Goal: Information Seeking & Learning: Learn about a topic

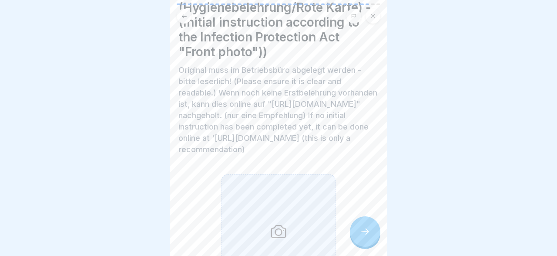
click at [366, 63] on div "Erstbelehrung nach dem Infektionsschutzgesetz "Vorderseite" (Hygienebelehrung/R…" at bounding box center [279, 128] width 218 height 256
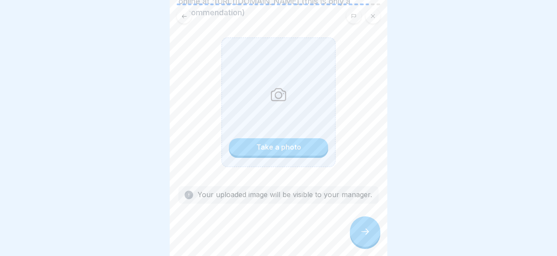
scroll to position [249, 0]
click at [289, 145] on div "Take a photo" at bounding box center [278, 147] width 45 height 8
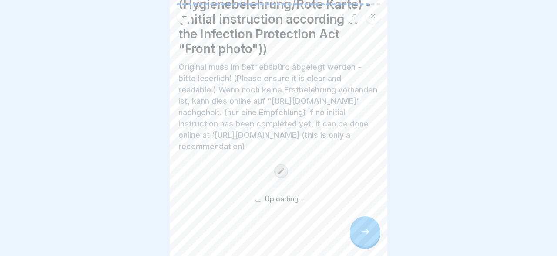
scroll to position [115, 0]
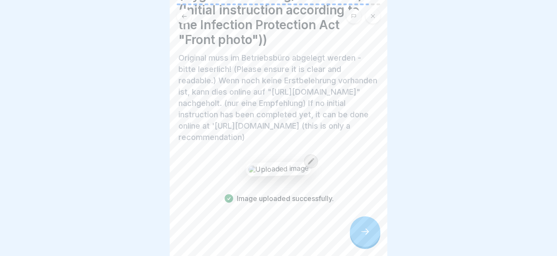
click at [364, 227] on div at bounding box center [365, 231] width 30 height 30
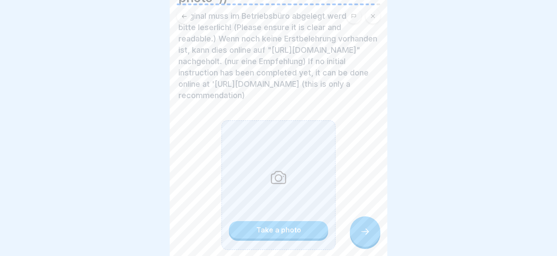
scroll to position [234, 0]
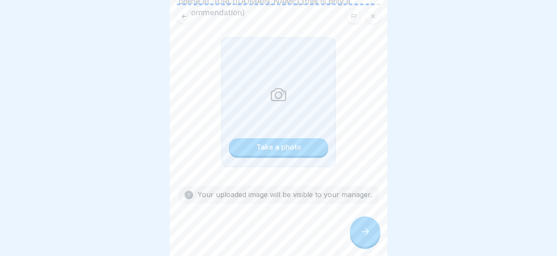
click at [287, 138] on div "Take a photo" at bounding box center [279, 101] width 114 height 129
click at [283, 145] on div "Take a photo" at bounding box center [278, 147] width 45 height 8
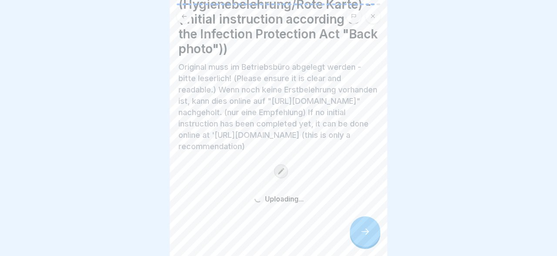
scroll to position [100, 0]
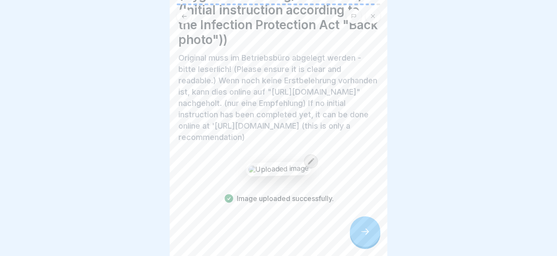
click at [360, 232] on div at bounding box center [365, 231] width 30 height 30
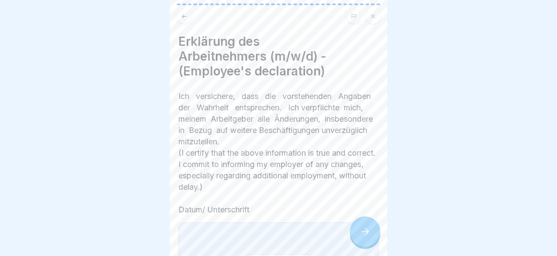
scroll to position [91, 0]
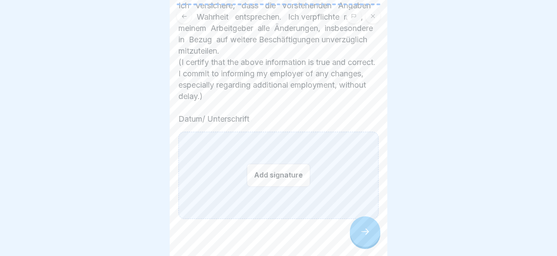
click at [288, 163] on button "Add signature" at bounding box center [279, 174] width 64 height 23
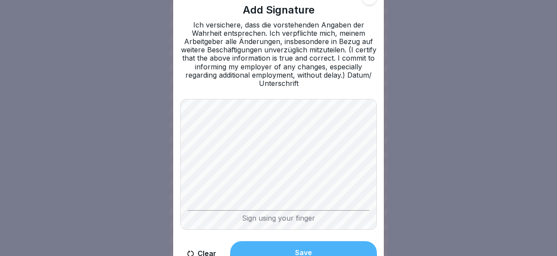
click at [196, 199] on div "Add Signature Ich versichere, dass die vorstehenden Angaben der Wahrheit entspr…" at bounding box center [278, 127] width 211 height 289
click at [200, 250] on button "Clear" at bounding box center [201, 253] width 43 height 25
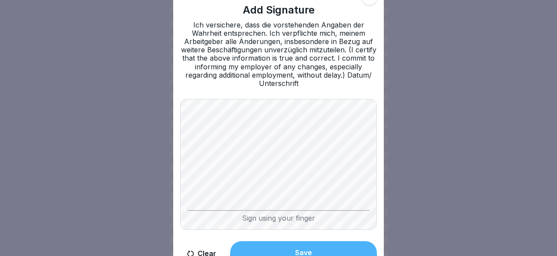
click at [333, 244] on button "Save" at bounding box center [303, 252] width 147 height 23
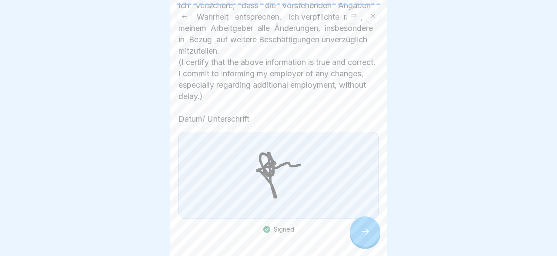
click at [364, 231] on icon at bounding box center [365, 231] width 10 height 10
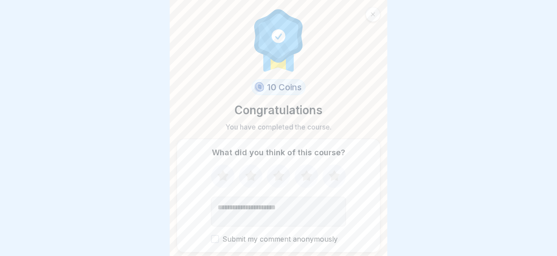
click at [215, 239] on button "Submit my comment anonymously" at bounding box center [215, 239] width 8 height 8
click at [236, 211] on textarea "Add comment (optional)" at bounding box center [278, 211] width 135 height 30
click at [332, 177] on icon at bounding box center [334, 175] width 11 height 11
click at [283, 209] on textarea "**" at bounding box center [278, 211] width 135 height 30
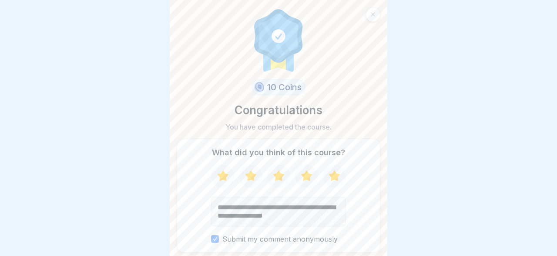
type textarea "**********"
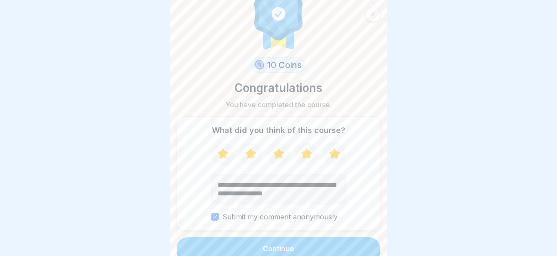
scroll to position [34, 0]
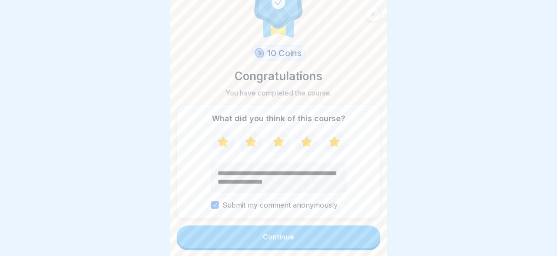
click at [309, 233] on button "Continue" at bounding box center [279, 236] width 204 height 23
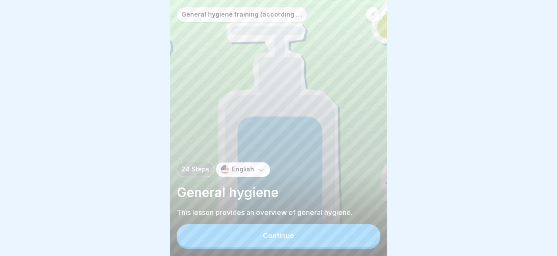
click at [285, 236] on div "Continue" at bounding box center [278, 235] width 31 height 8
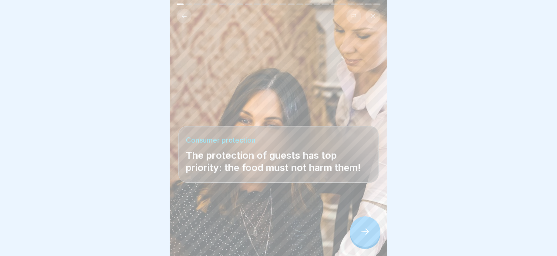
click at [361, 230] on icon at bounding box center [365, 231] width 10 height 10
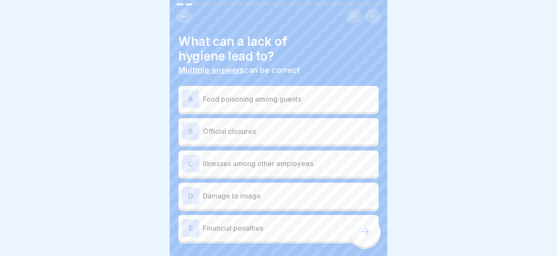
click at [193, 96] on div "A" at bounding box center [190, 98] width 17 height 17
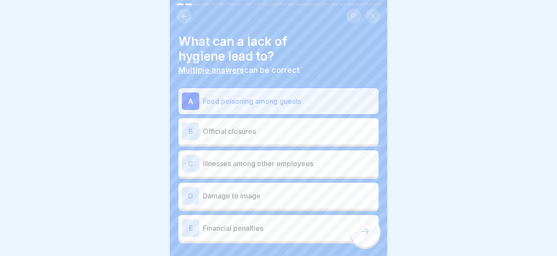
click at [190, 125] on div "B" at bounding box center [190, 130] width 17 height 17
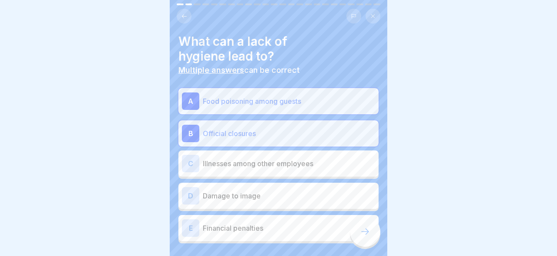
click at [190, 162] on div "C" at bounding box center [190, 163] width 17 height 17
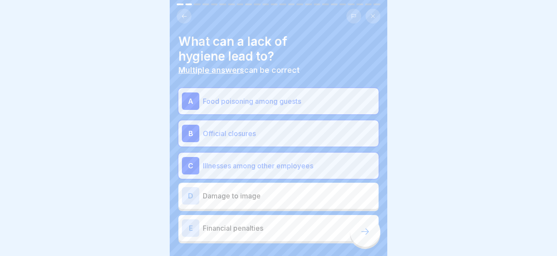
click at [192, 196] on div "D" at bounding box center [190, 195] width 17 height 17
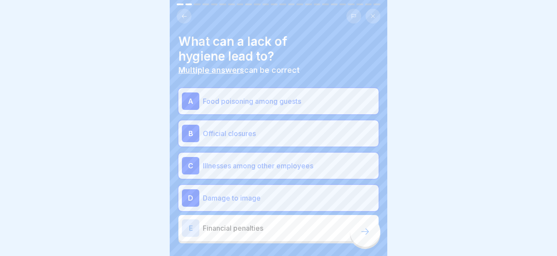
click at [193, 222] on div "E" at bounding box center [190, 227] width 17 height 17
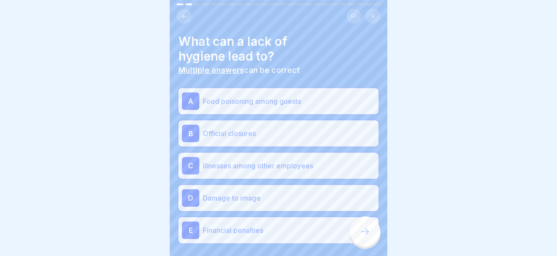
click at [363, 229] on icon at bounding box center [365, 231] width 10 height 10
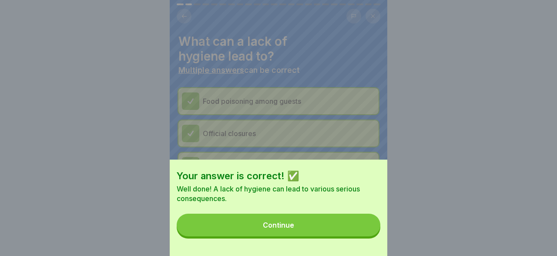
click at [299, 223] on button "Continue" at bounding box center [279, 224] width 204 height 23
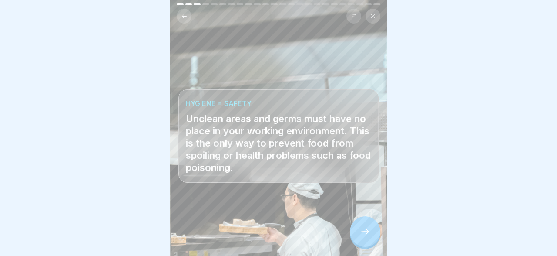
click at [367, 225] on div at bounding box center [365, 231] width 30 height 30
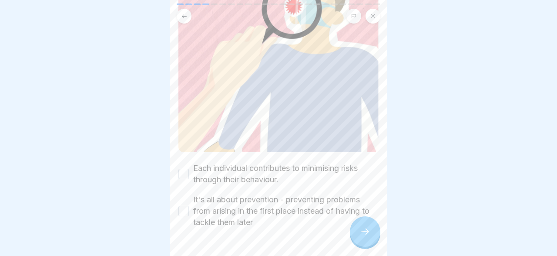
scroll to position [175, 0]
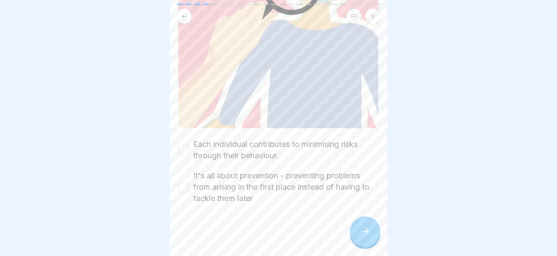
click at [185, 145] on button "Each individual contributes to minimising risks through their behaviour." at bounding box center [183, 150] width 10 height 10
click at [183, 188] on button "It's all about prevention - preventing problems from arising in the first place…" at bounding box center [183, 187] width 10 height 10
click at [364, 229] on icon at bounding box center [365, 231] width 10 height 10
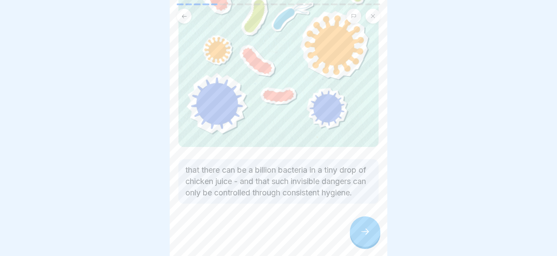
scroll to position [135, 0]
click at [359, 231] on div at bounding box center [365, 231] width 30 height 30
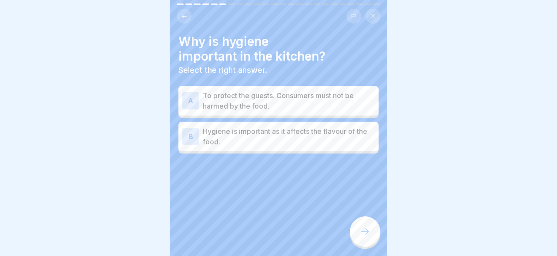
click at [189, 104] on div "A" at bounding box center [190, 100] width 17 height 17
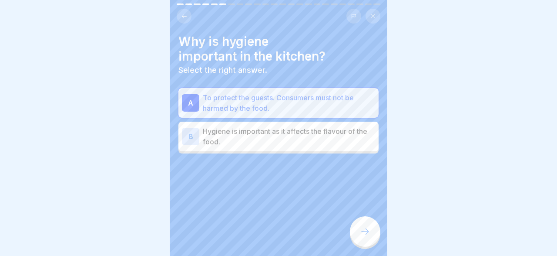
click at [361, 231] on icon at bounding box center [365, 231] width 10 height 10
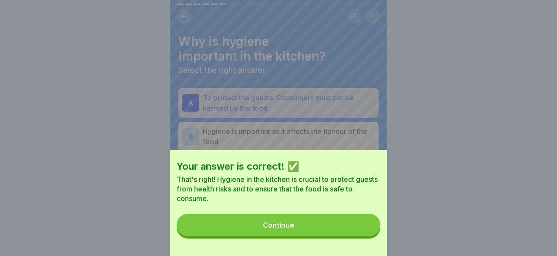
click at [297, 216] on button "Continue" at bounding box center [279, 224] width 204 height 23
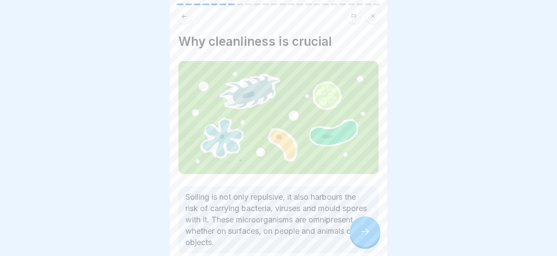
click at [363, 233] on icon at bounding box center [365, 231] width 10 height 10
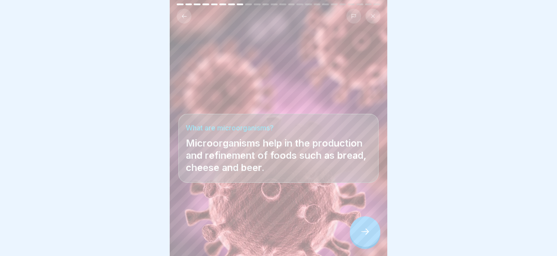
click at [370, 233] on icon at bounding box center [365, 231] width 10 height 10
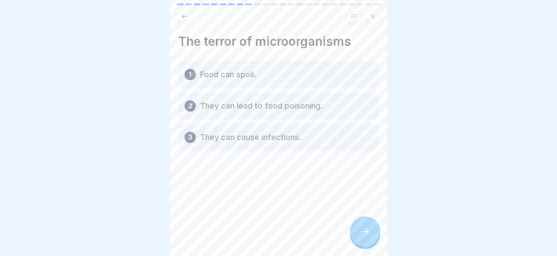
click at [203, 131] on div "3 They can cause infections." at bounding box center [278, 137] width 200 height 27
click at [202, 137] on p "They can cause infections." at bounding box center [250, 137] width 101 height 10
click at [369, 232] on icon at bounding box center [365, 231] width 10 height 10
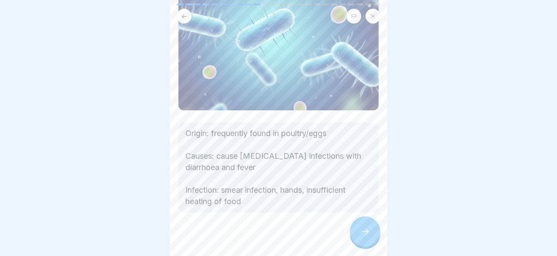
scroll to position [99, 0]
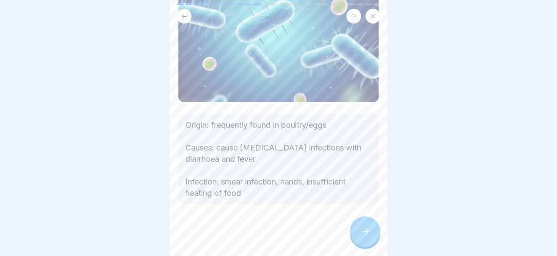
click at [358, 230] on div at bounding box center [365, 231] width 30 height 30
